Goal: Information Seeking & Learning: Learn about a topic

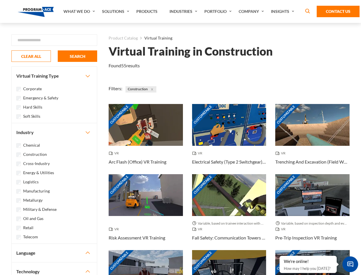
click at [80, 11] on link "What We Do" at bounding box center [80, 11] width 39 height 23
click at [116, 11] on link "Solutions" at bounding box center [116, 11] width 34 height 23
click at [184, 11] on link "Industries" at bounding box center [184, 11] width 35 height 23
click at [252, 11] on link "Company" at bounding box center [252, 11] width 32 height 23
click at [284, 11] on link "Insights" at bounding box center [283, 11] width 30 height 23
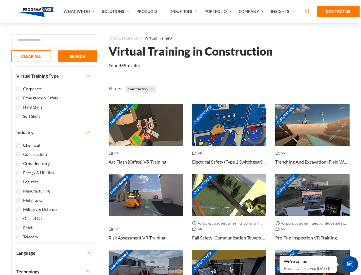
click at [0, 0] on div "Blog White Papers News" at bounding box center [0, 0] width 0 height 0
click at [0, 0] on strong "How Virtual Learning Can Enhance Workforce Productivity: A Guide for L&D Manage…" at bounding box center [0, 0] width 0 height 0
click at [350, 264] on span "Minimize live chat window" at bounding box center [350, 263] width 21 height 21
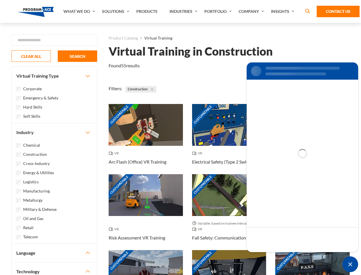
click at [280, 256] on div "Customizable" at bounding box center [312, 271] width 74 height 42
